Goal: Information Seeking & Learning: Find specific fact

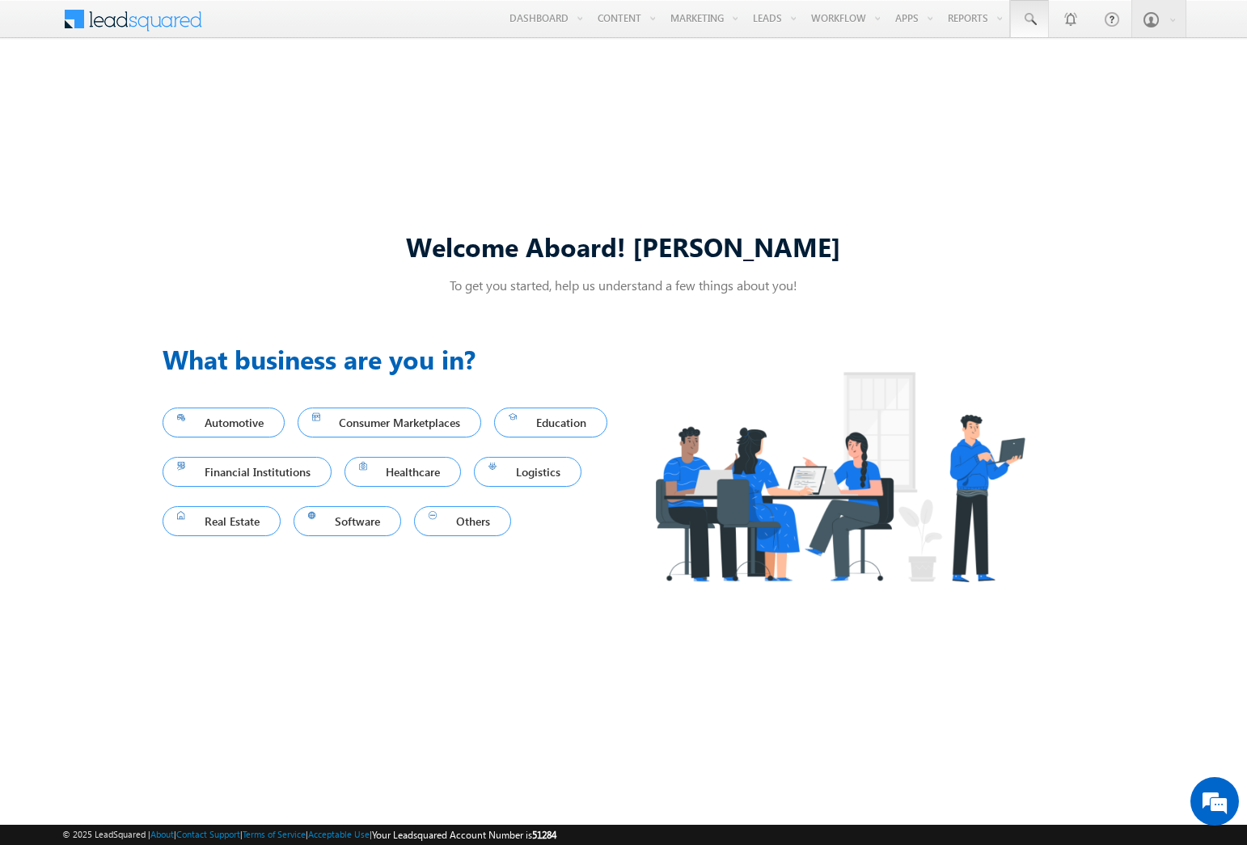
click at [1028, 19] on span at bounding box center [1029, 19] width 16 height 16
type input "8973728833"
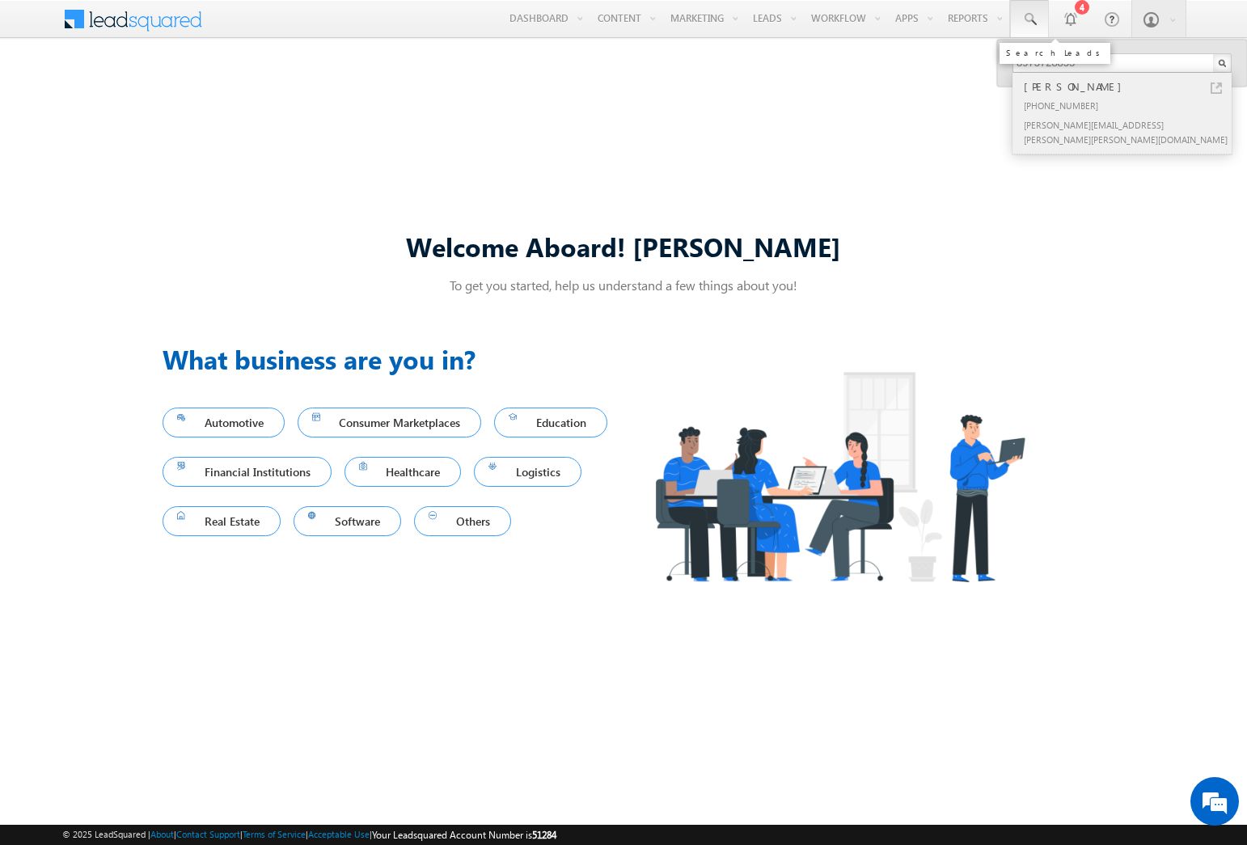
click at [1129, 87] on div "[PERSON_NAME]" at bounding box center [1128, 87] width 217 height 18
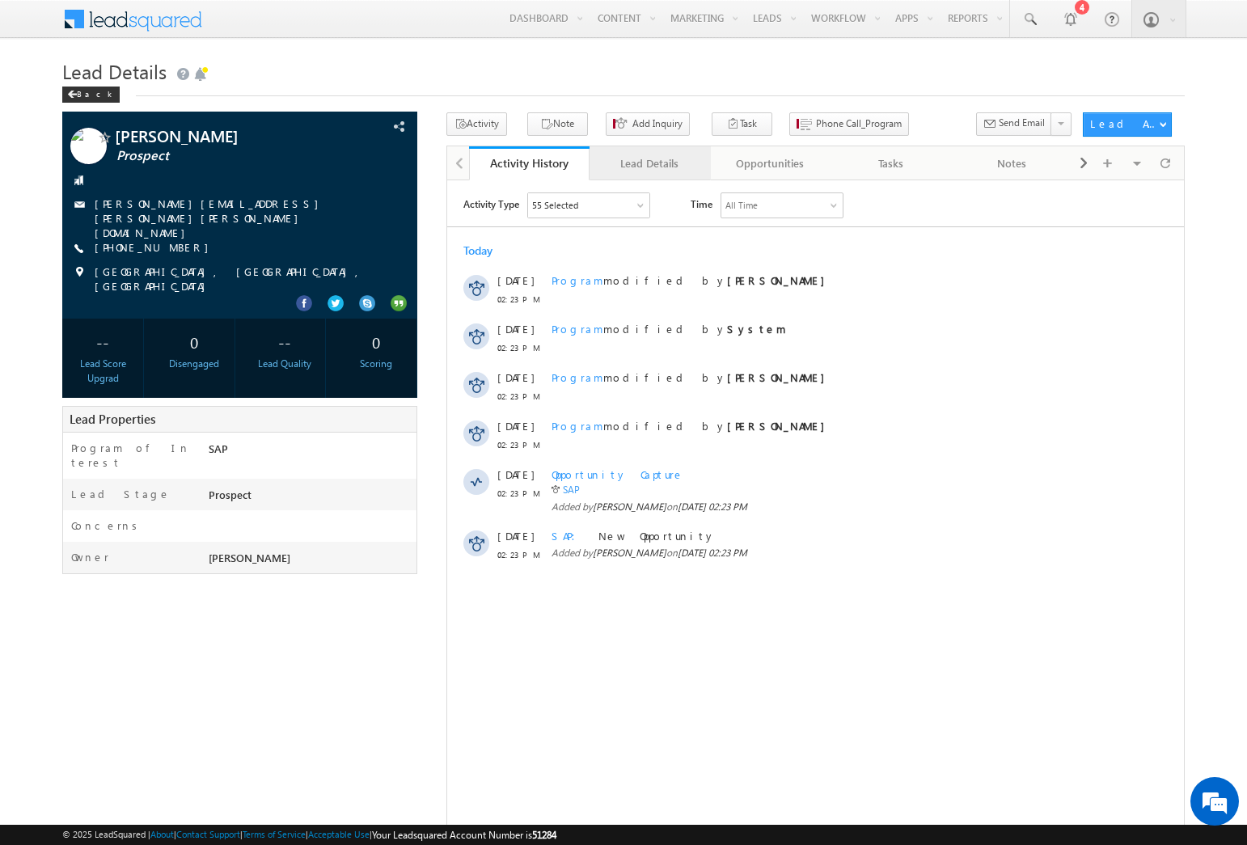
click at [648, 163] on div "Lead Details" at bounding box center [648, 163] width 93 height 19
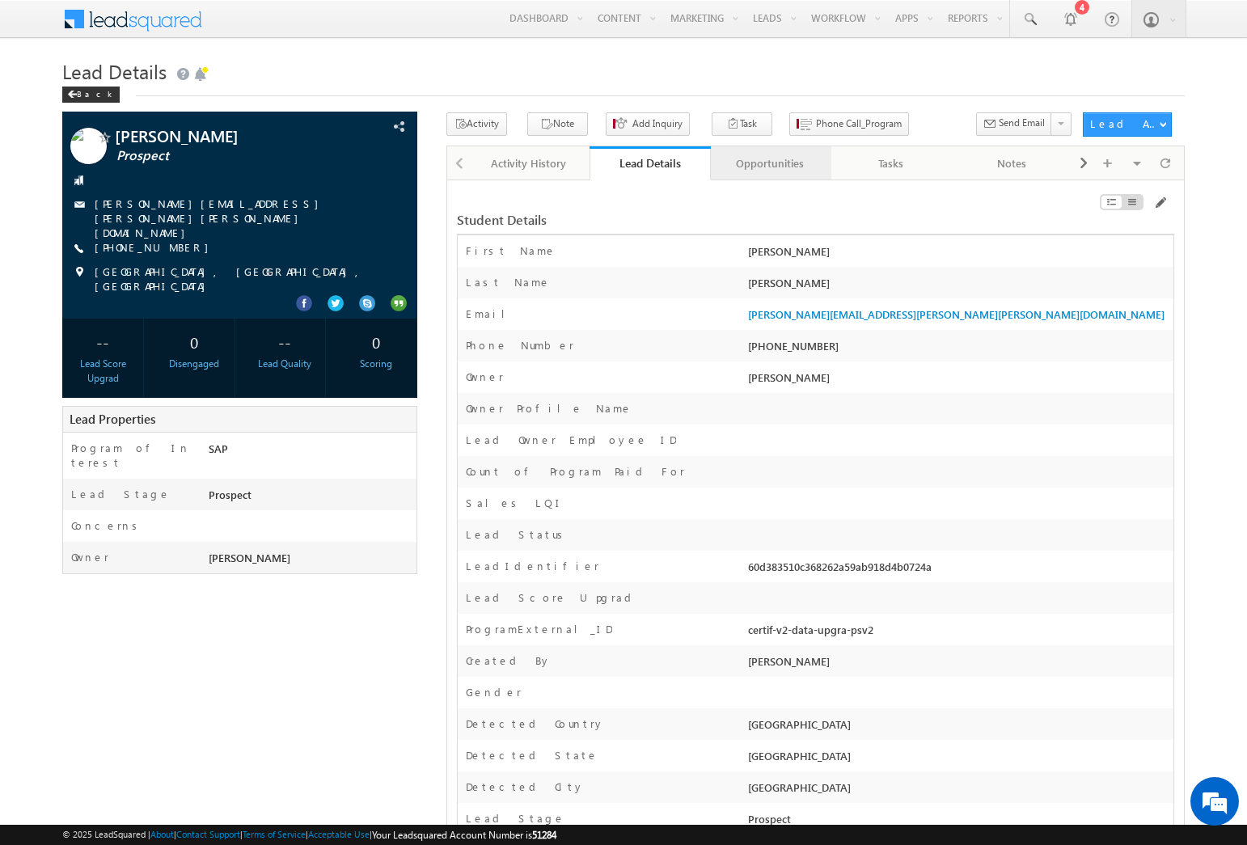
click at [770, 163] on div "Opportunities" at bounding box center [770, 163] width 93 height 19
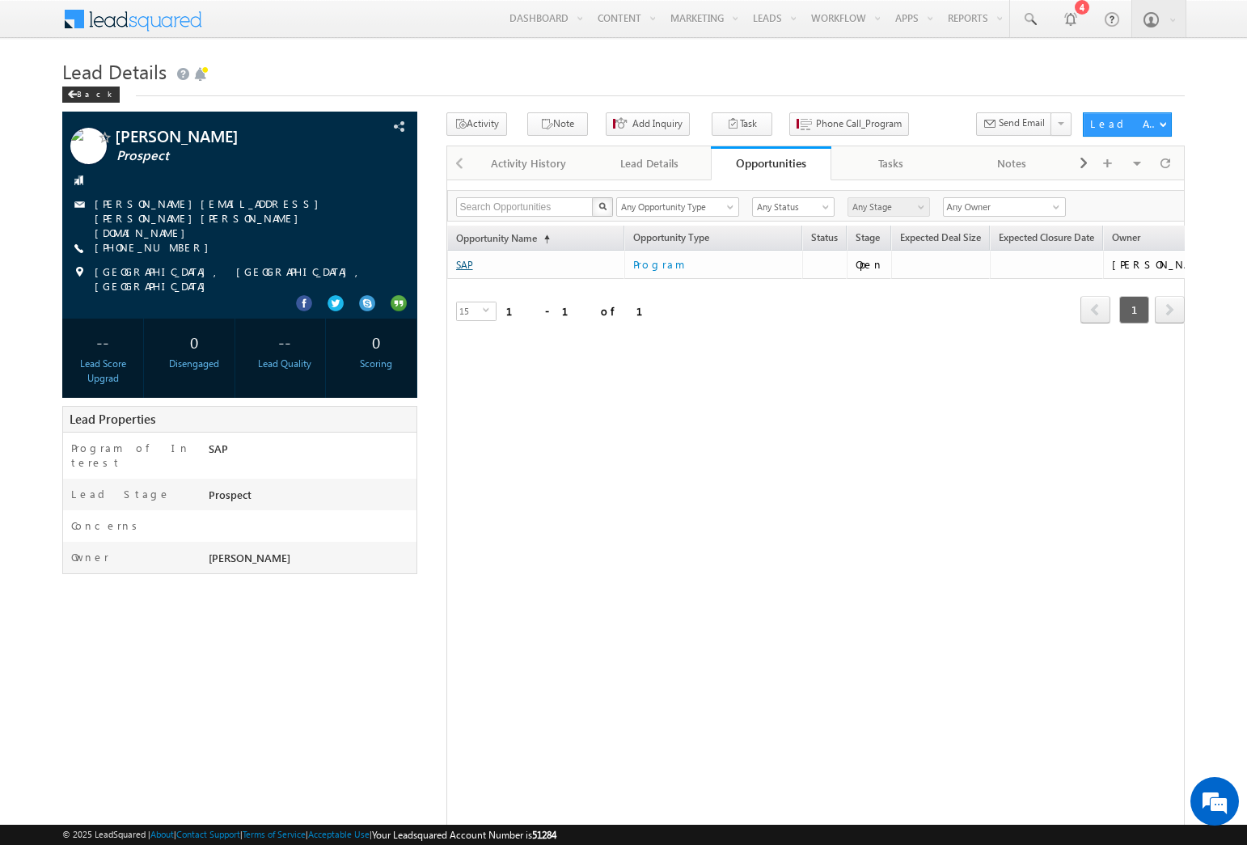
click at [463, 265] on link "SAP" at bounding box center [464, 265] width 17 height 12
